Goal: Task Accomplishment & Management: Use online tool/utility

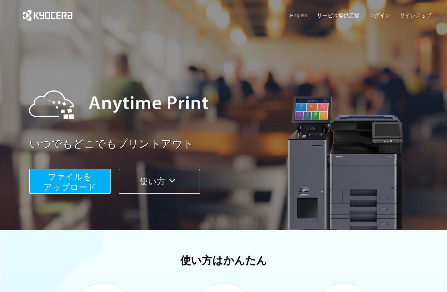
click at [83, 187] on span "ファイルを ​​アップロード" at bounding box center [69, 182] width 53 height 20
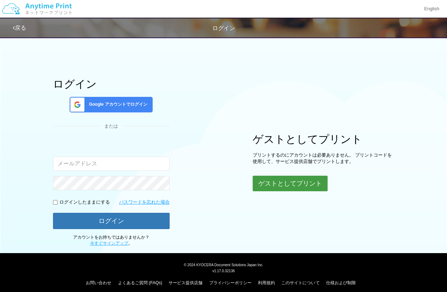
click at [296, 188] on button "ゲストとしてプリント" at bounding box center [290, 184] width 75 height 16
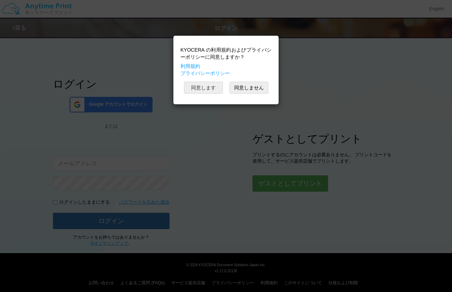
click at [203, 89] on button "同意します" at bounding box center [203, 88] width 39 height 12
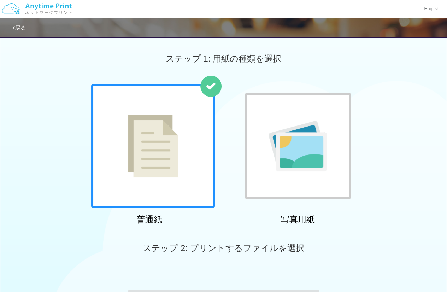
click at [169, 154] on div at bounding box center [153, 146] width 124 height 124
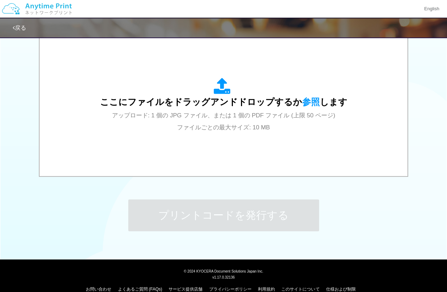
scroll to position [235, 0]
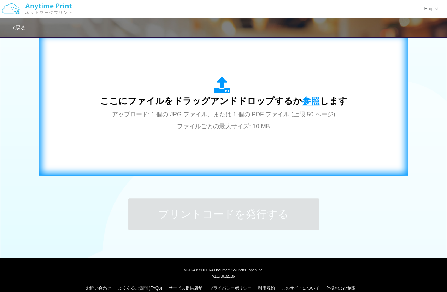
click at [307, 104] on span "参照" at bounding box center [311, 101] width 18 height 10
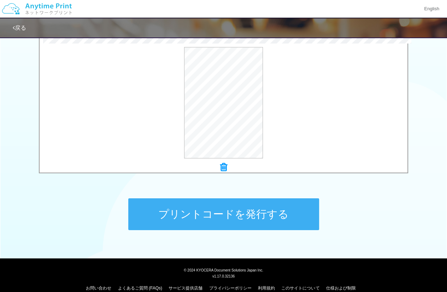
click at [159, 212] on button "プリントコードを発行する" at bounding box center [223, 214] width 191 height 32
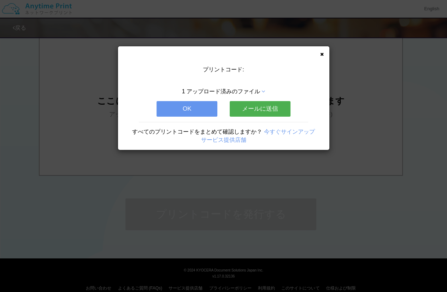
scroll to position [0, 0]
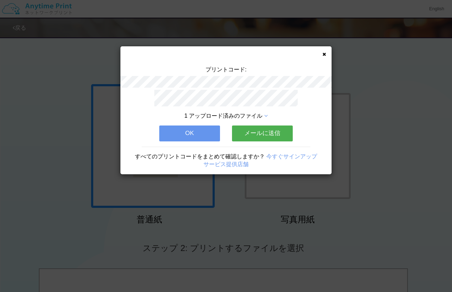
click at [198, 126] on button "OK" at bounding box center [189, 133] width 61 height 16
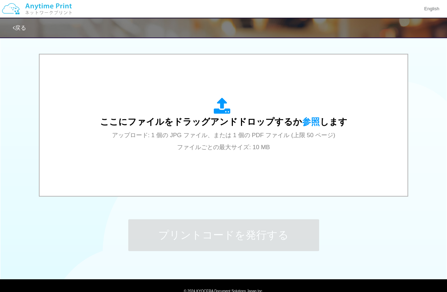
scroll to position [213, 0]
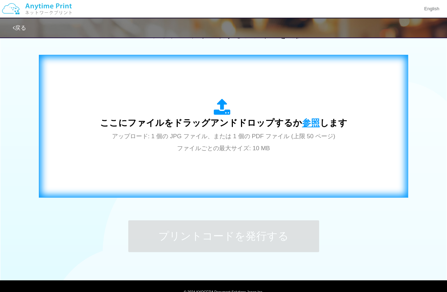
click at [310, 123] on span "参照" at bounding box center [311, 123] width 18 height 10
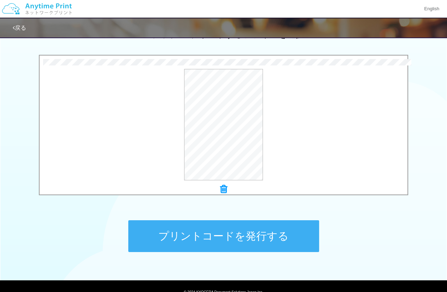
click at [90, 122] on div "プレビュー" at bounding box center [224, 124] width 368 height 111
click at [263, 241] on button "プリントコードを発行する" at bounding box center [223, 236] width 191 height 32
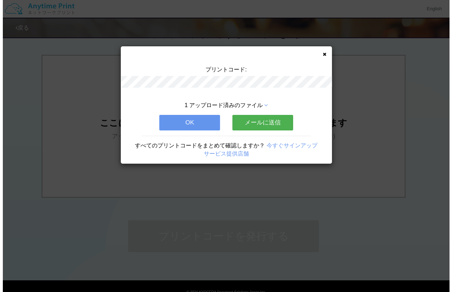
scroll to position [0, 0]
